Goal: Information Seeking & Learning: Learn about a topic

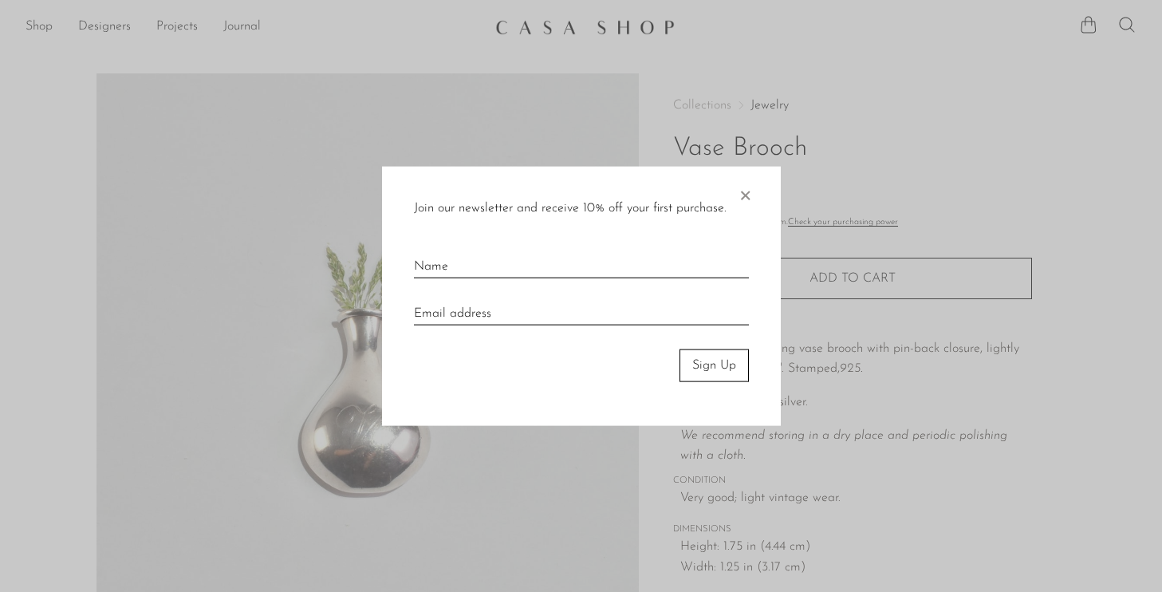
click at [745, 194] on span "×" at bounding box center [745, 192] width 16 height 51
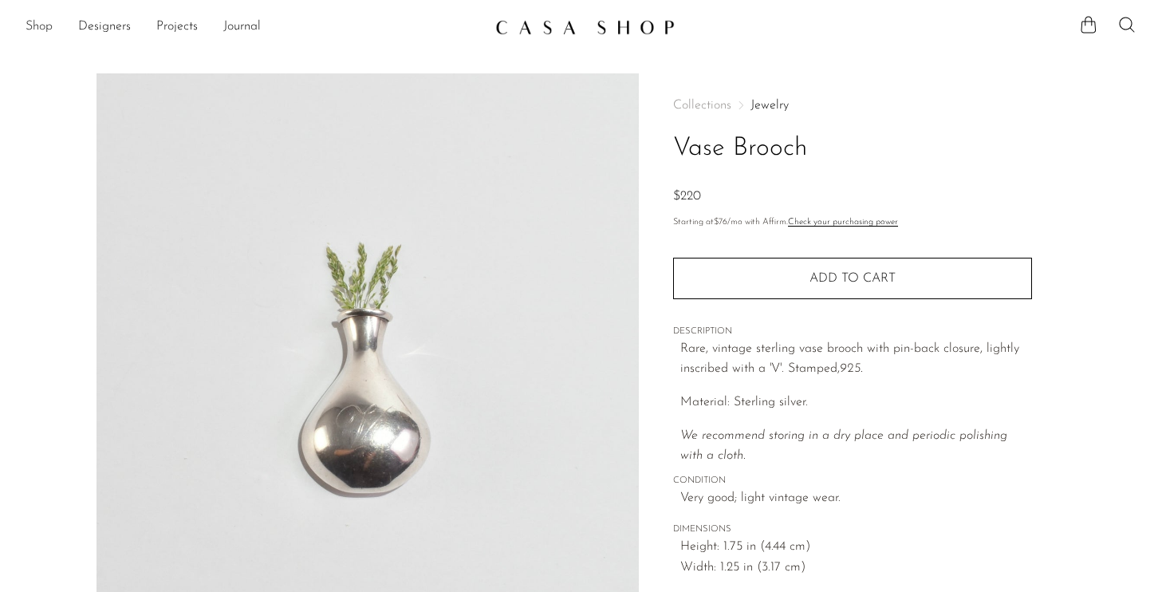
click at [40, 32] on link "Shop" at bounding box center [39, 27] width 27 height 21
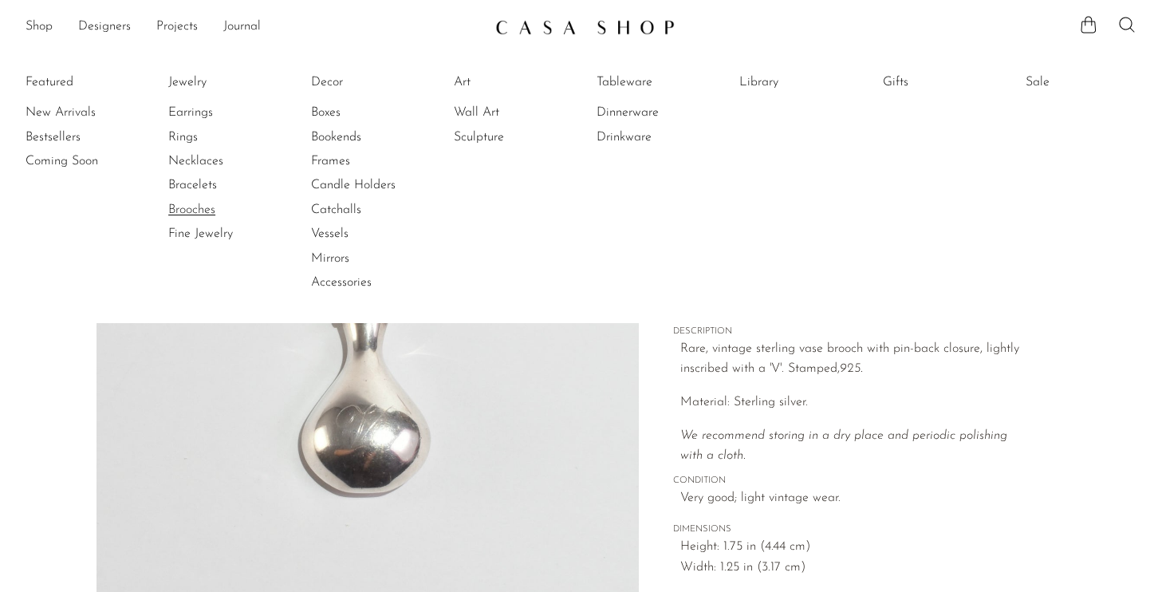
click at [203, 207] on link "Brooches" at bounding box center [228, 210] width 120 height 18
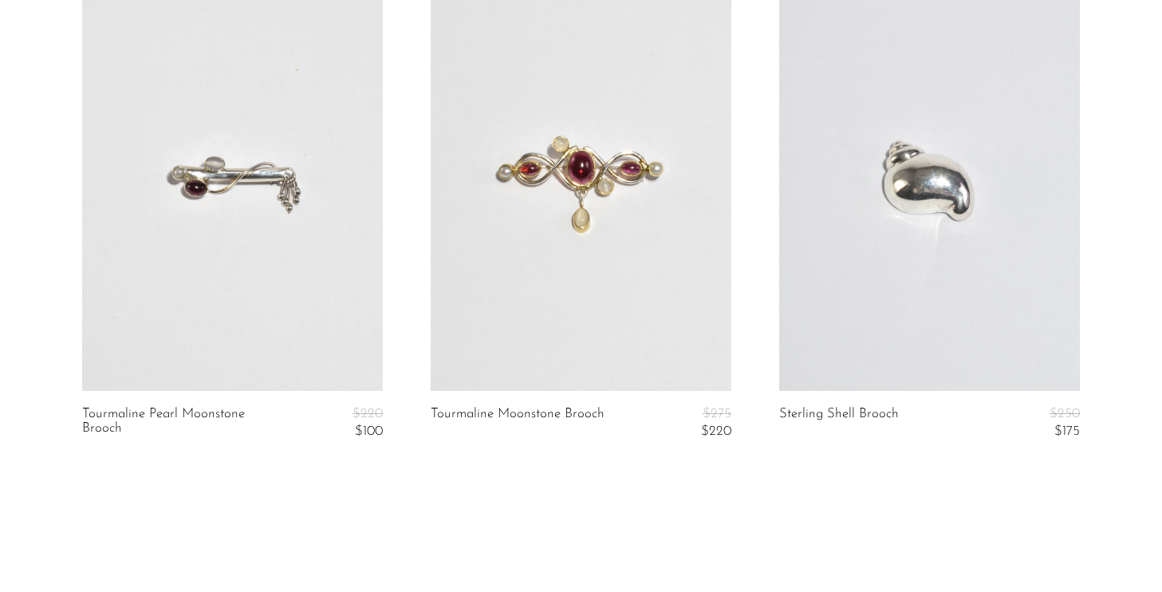
scroll to position [4635, 0]
click at [233, 179] on link at bounding box center [232, 180] width 301 height 421
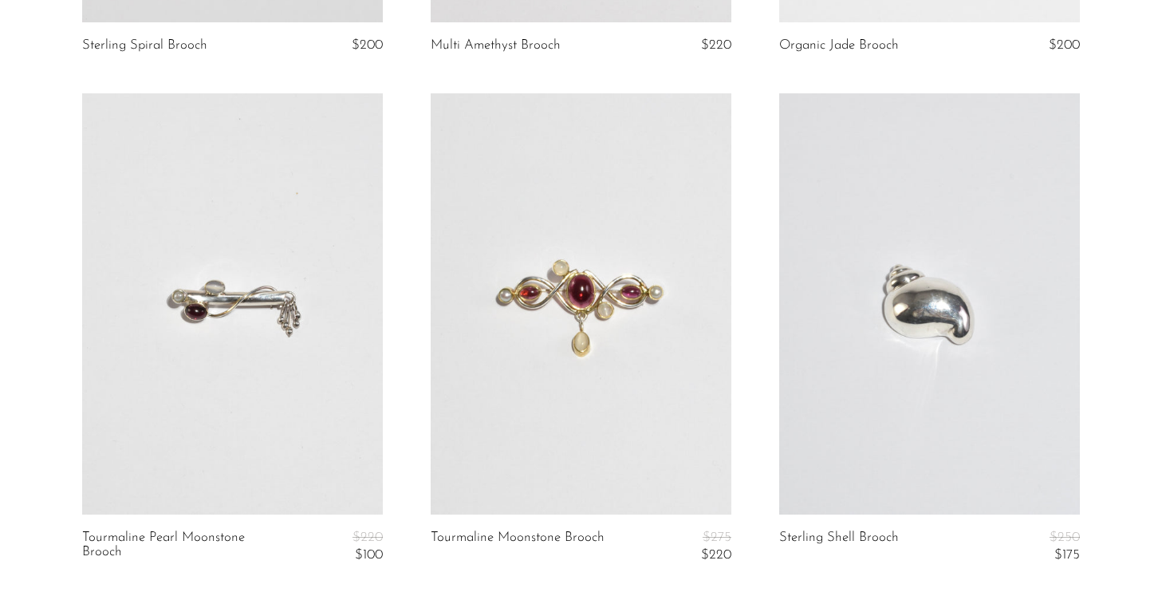
scroll to position [4493, 0]
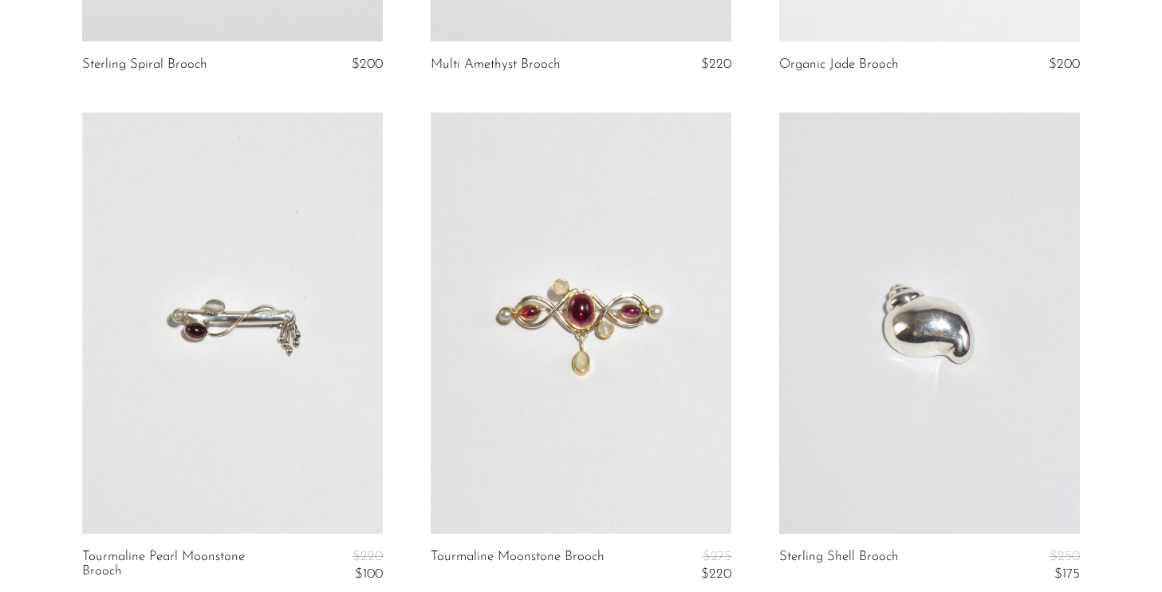
click at [214, 293] on link at bounding box center [232, 322] width 301 height 421
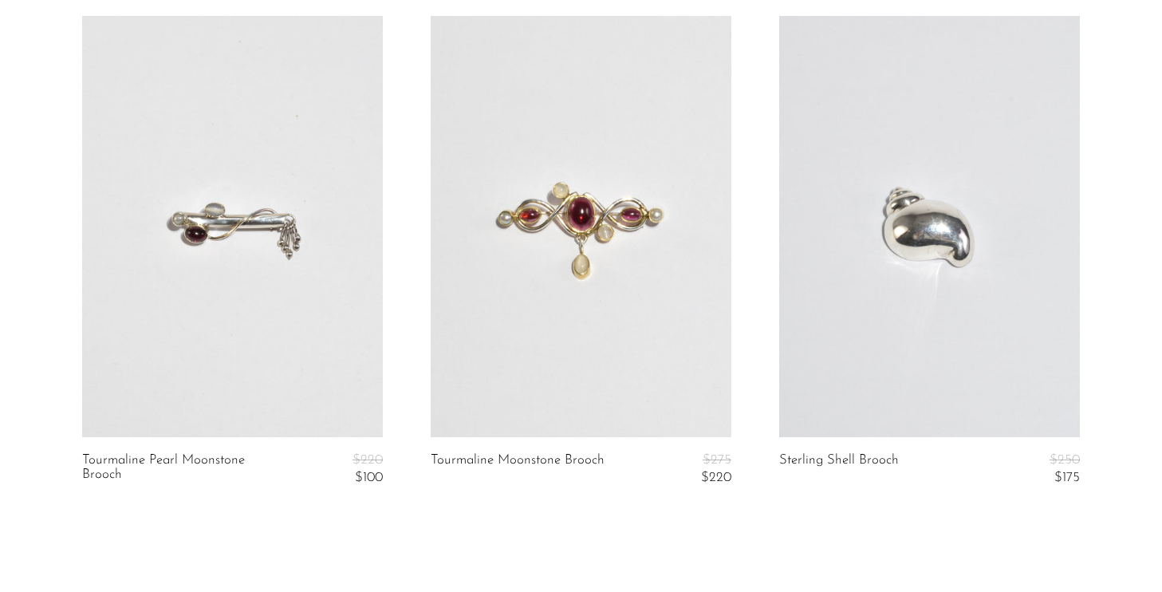
scroll to position [4588, 0]
click at [116, 462] on link "Tourmaline Pearl Moonstone Brooch" at bounding box center [182, 471] width 201 height 33
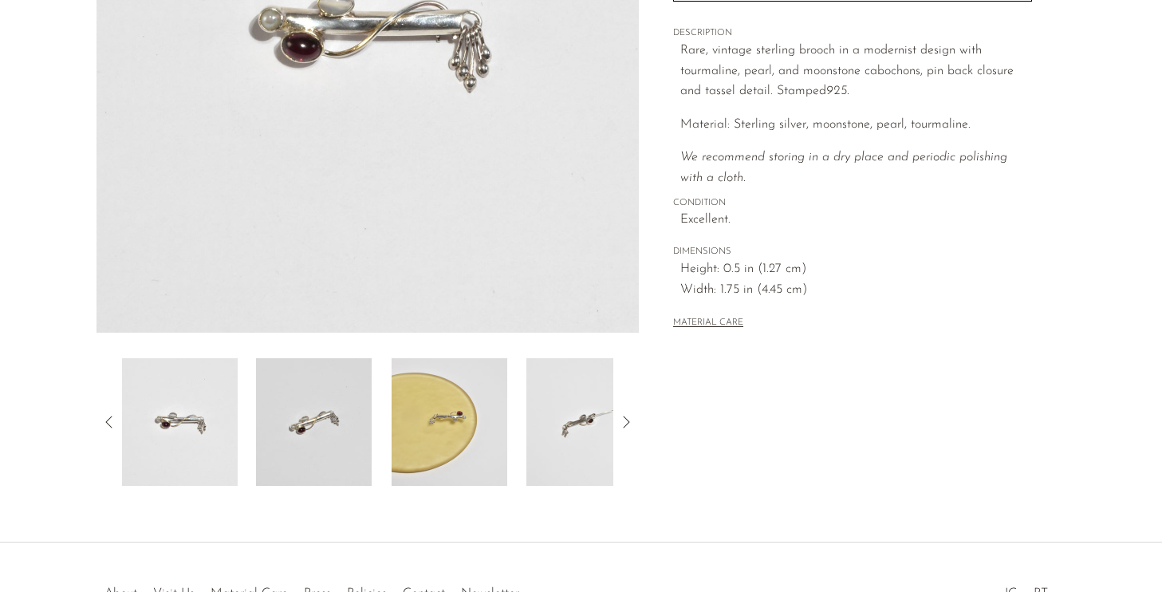
scroll to position [362, 0]
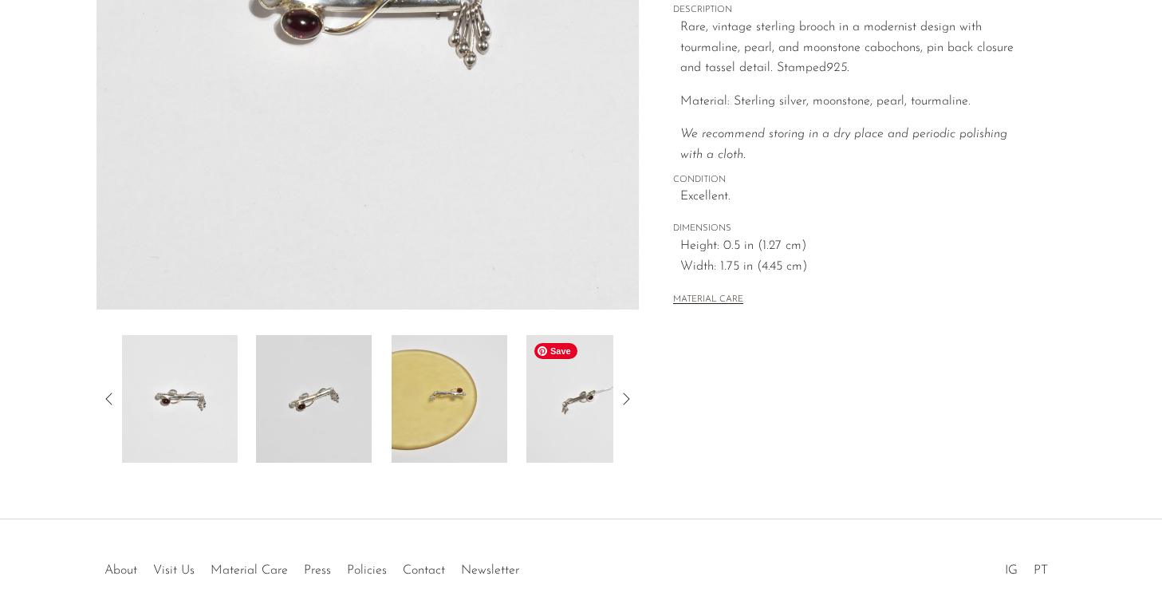
click at [555, 406] on img at bounding box center [584, 399] width 116 height 128
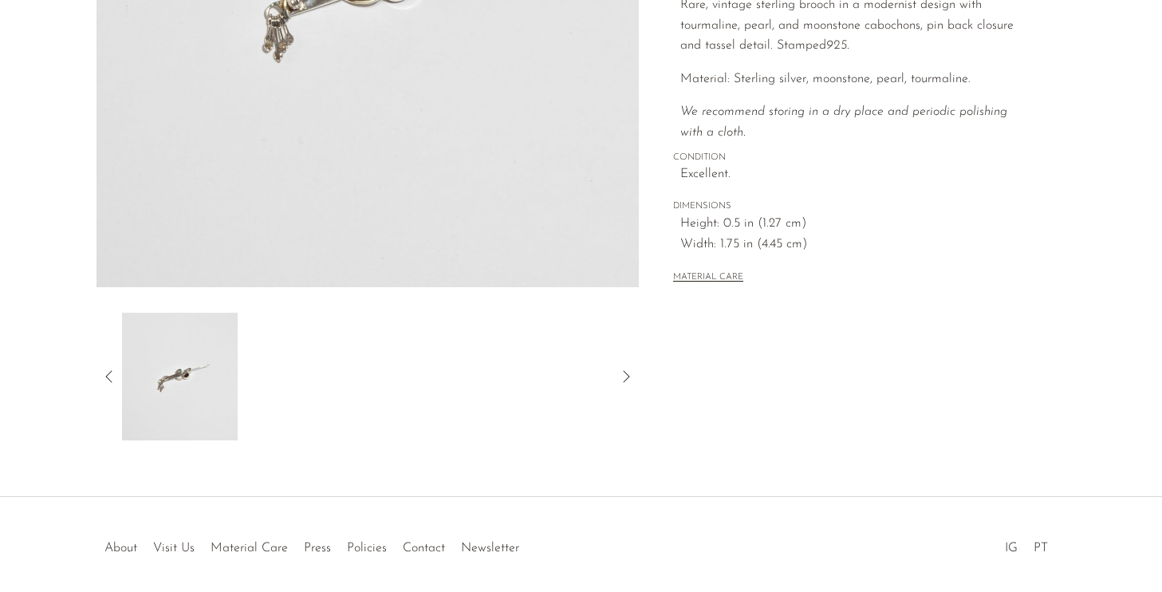
scroll to position [387, 0]
click at [113, 372] on icon at bounding box center [109, 373] width 19 height 19
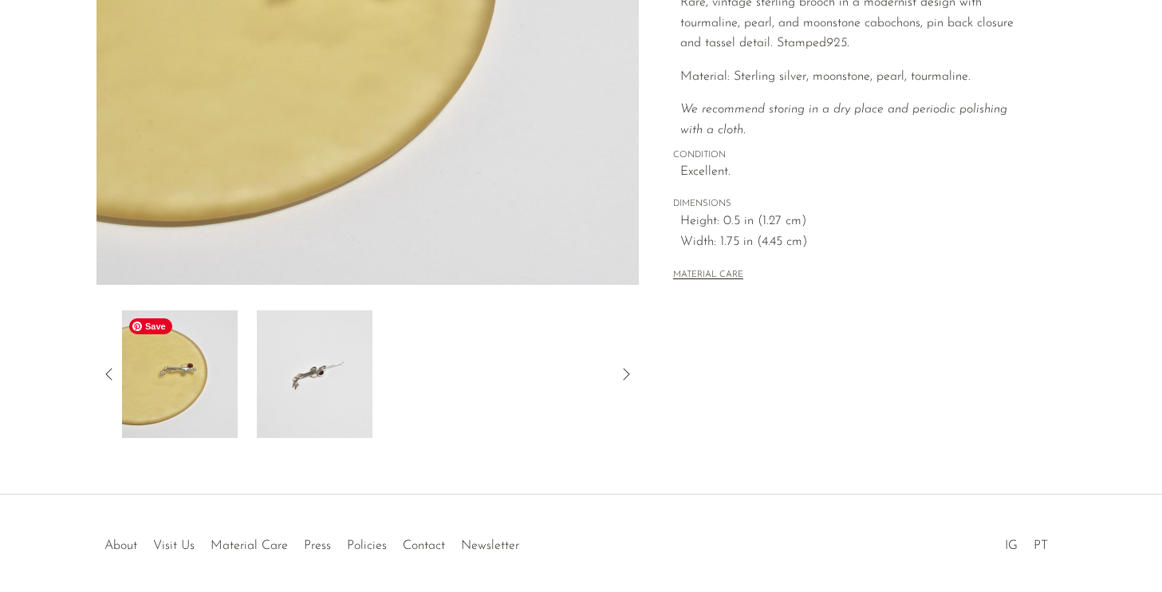
click at [148, 368] on img at bounding box center [179, 374] width 116 height 128
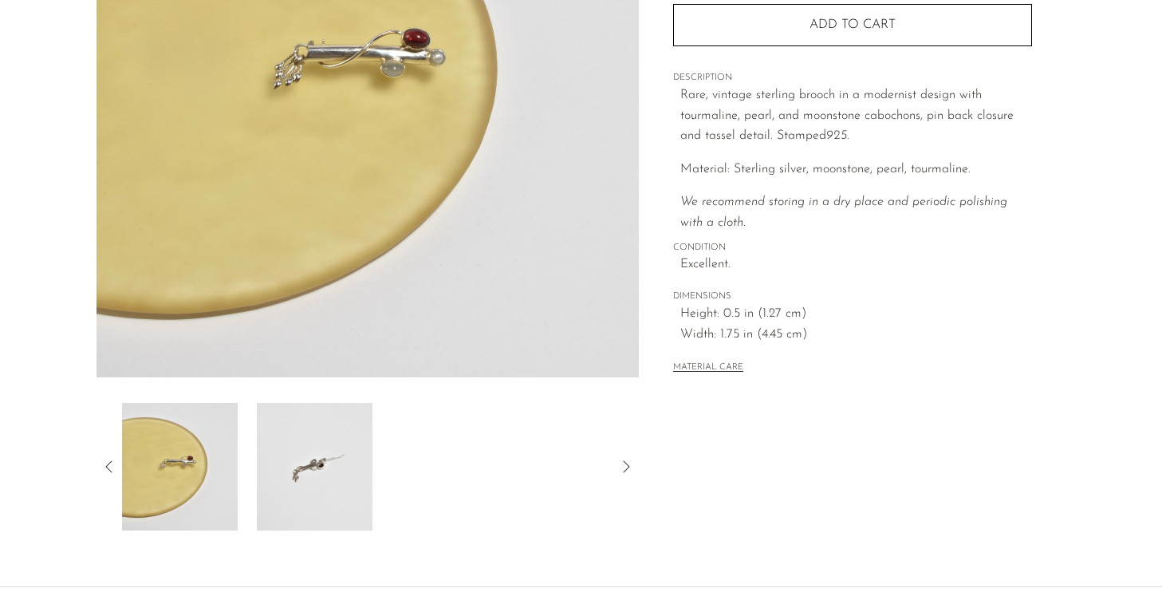
scroll to position [296, 0]
click at [111, 469] on icon at bounding box center [109, 464] width 19 height 19
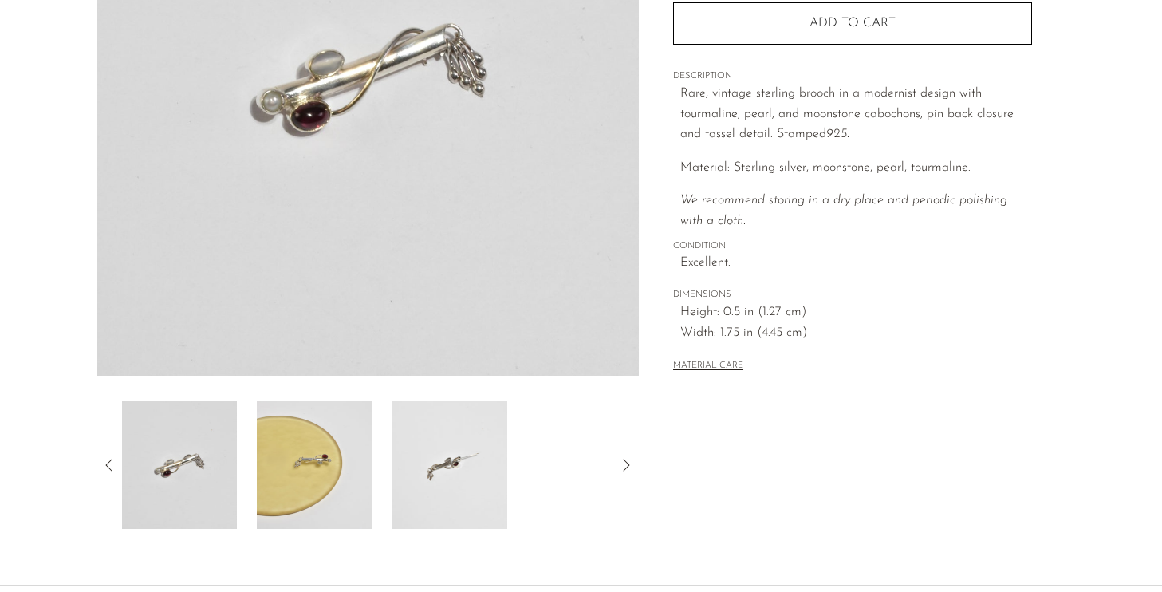
click at [111, 469] on icon at bounding box center [109, 464] width 19 height 19
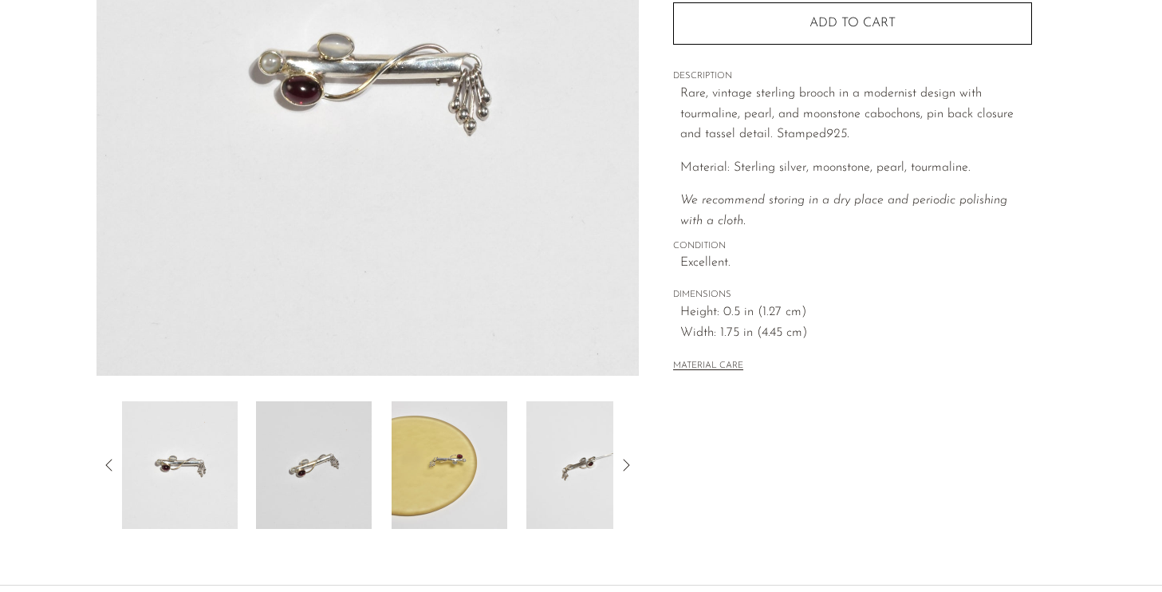
click at [111, 469] on icon at bounding box center [109, 464] width 19 height 19
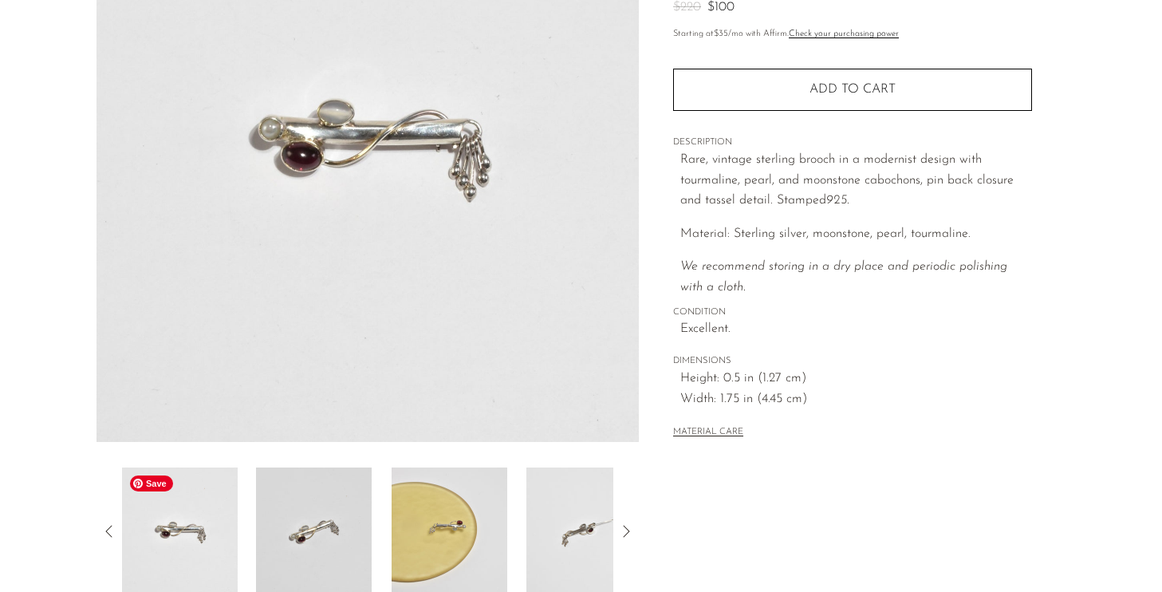
scroll to position [228, 0]
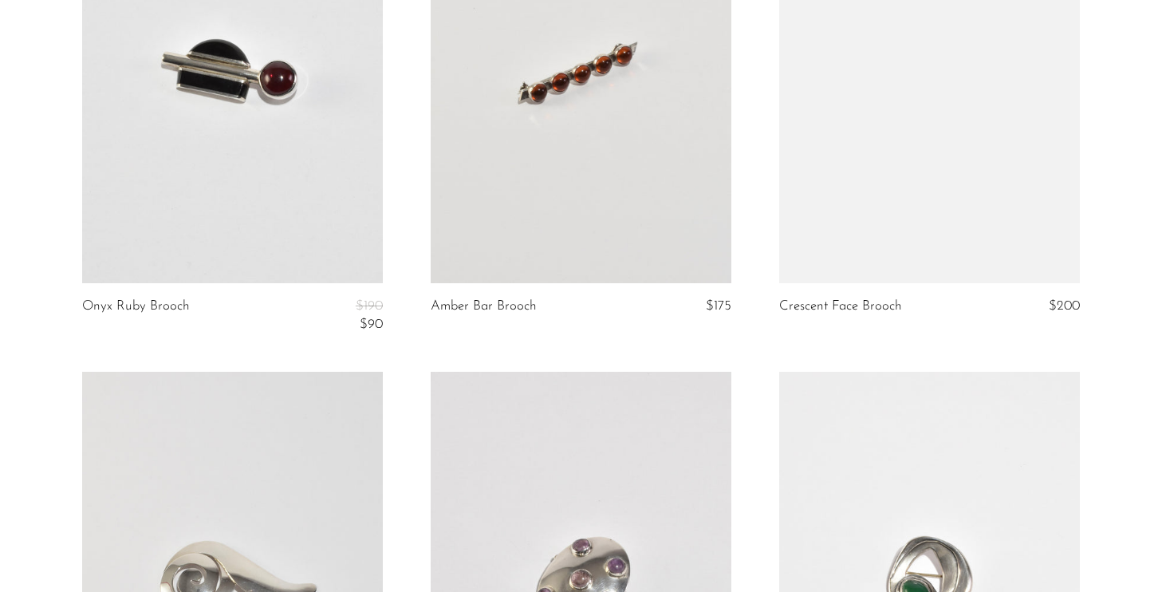
scroll to position [3722, 0]
